Goal: Find specific page/section: Find specific page/section

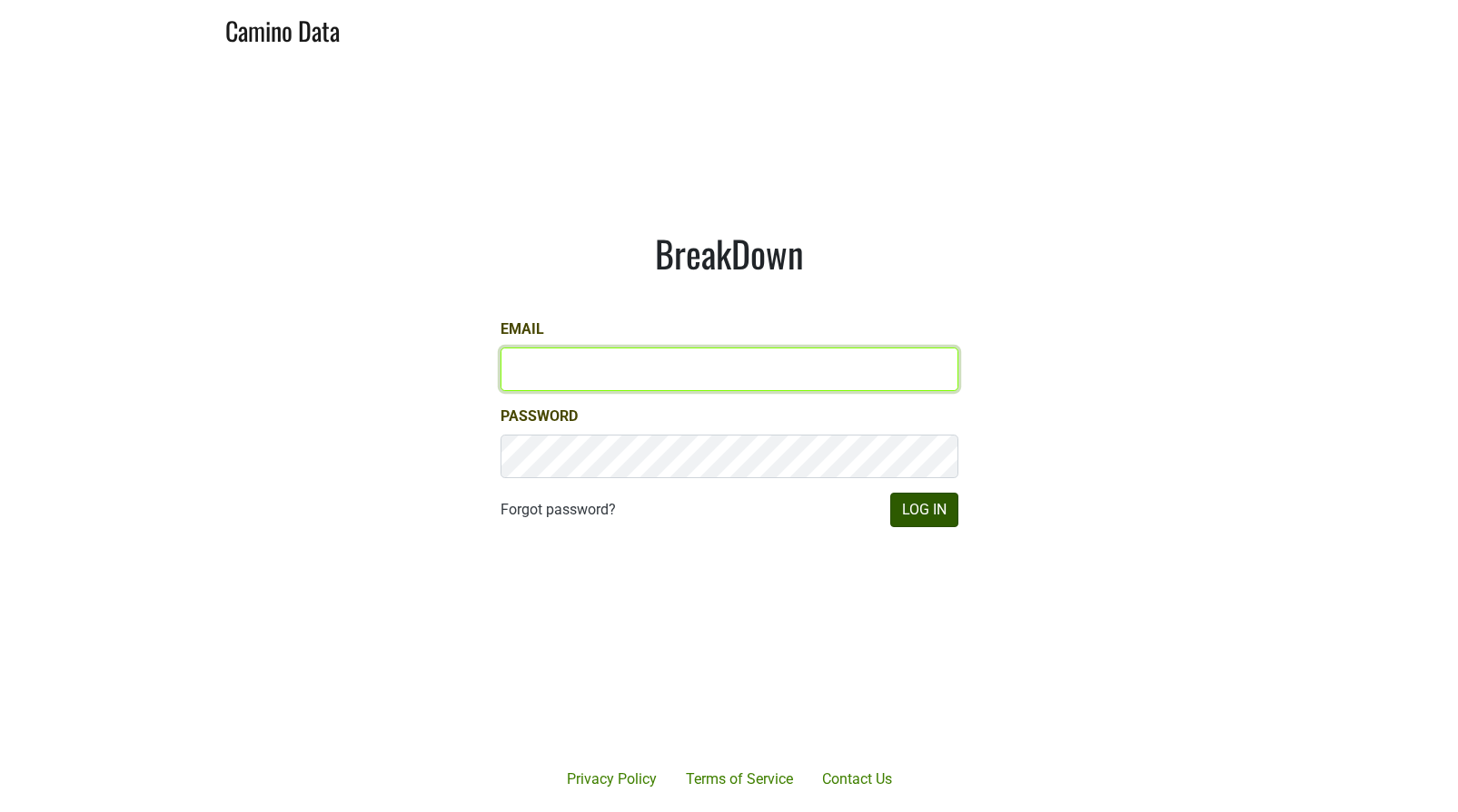
type input "[EMAIL_ADDRESS][DOMAIN_NAME]"
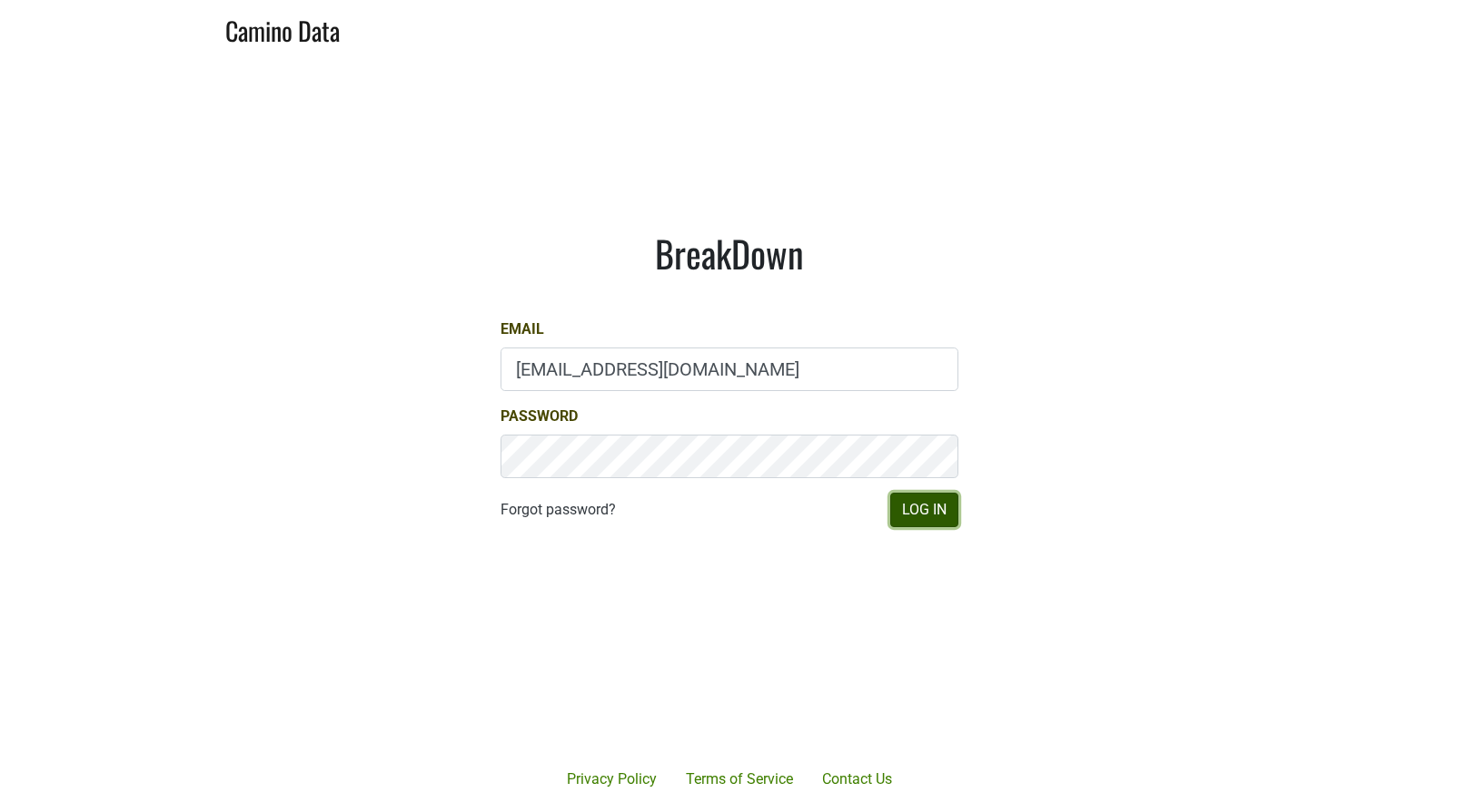
click at [920, 508] on button "Log In" at bounding box center [924, 510] width 68 height 35
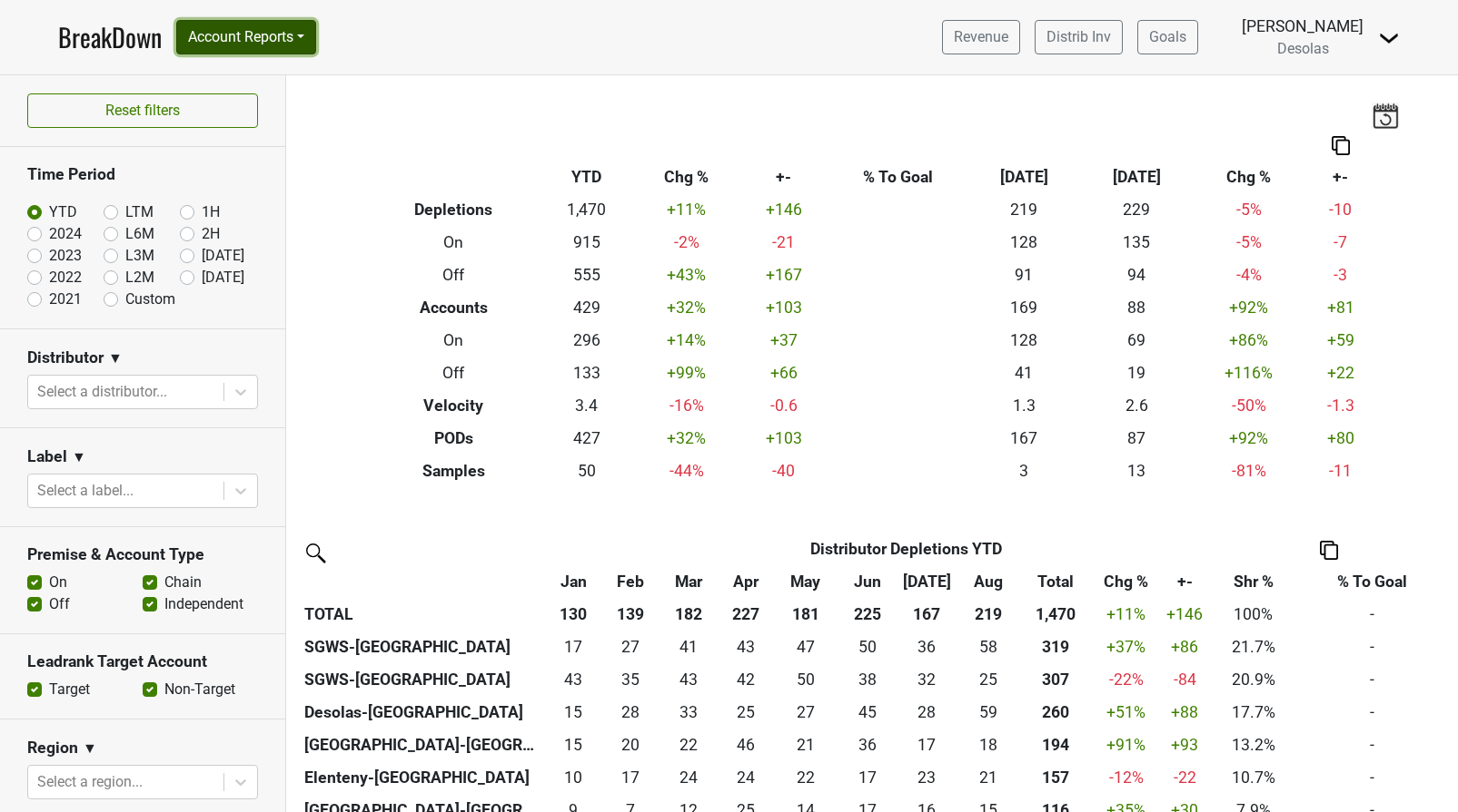
click at [256, 50] on button "Account Reports" at bounding box center [246, 37] width 140 height 35
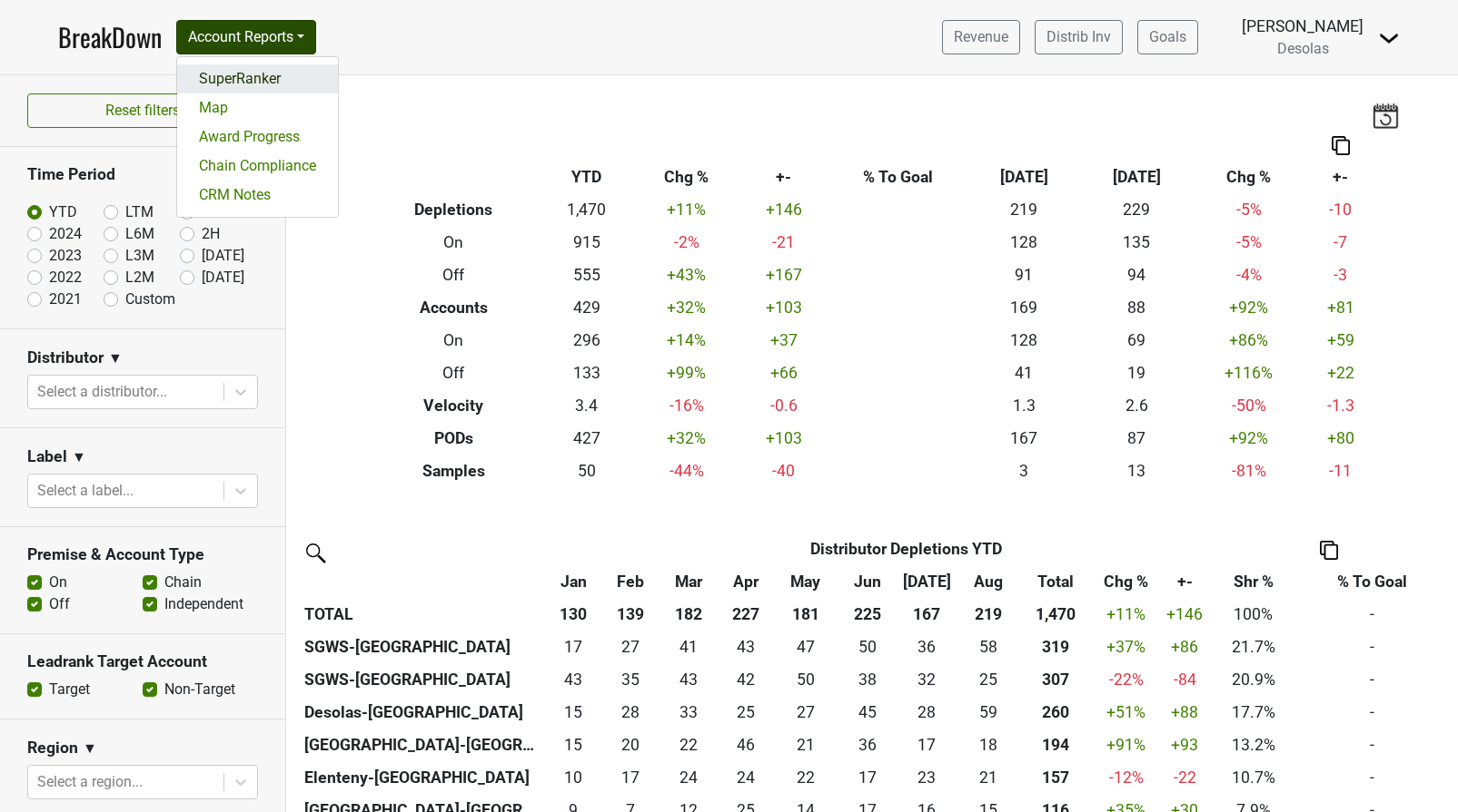
click at [286, 83] on link "SuperRanker" at bounding box center [256, 79] width 161 height 29
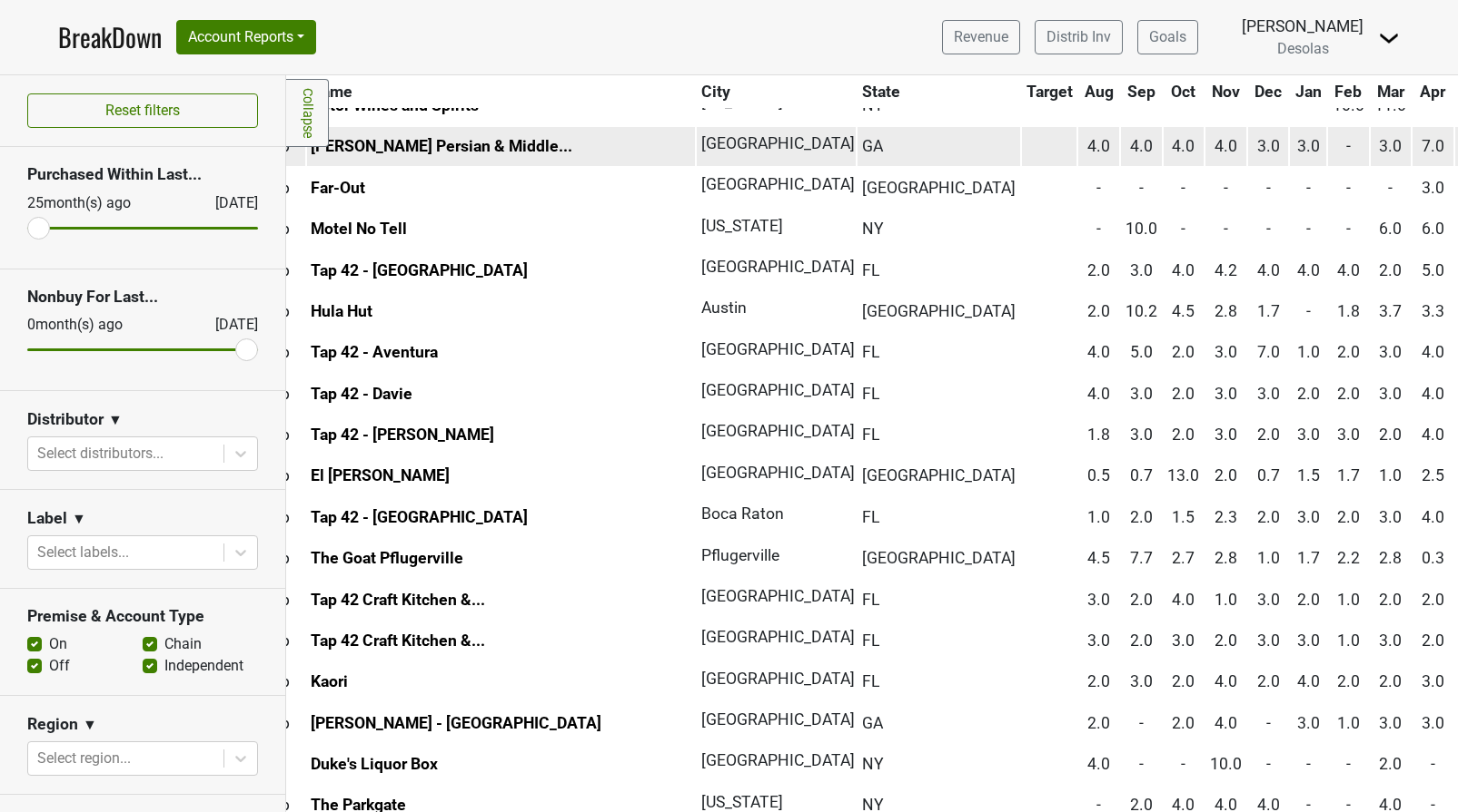
scroll to position [0, 73]
